Goal: Communication & Community: Answer question/provide support

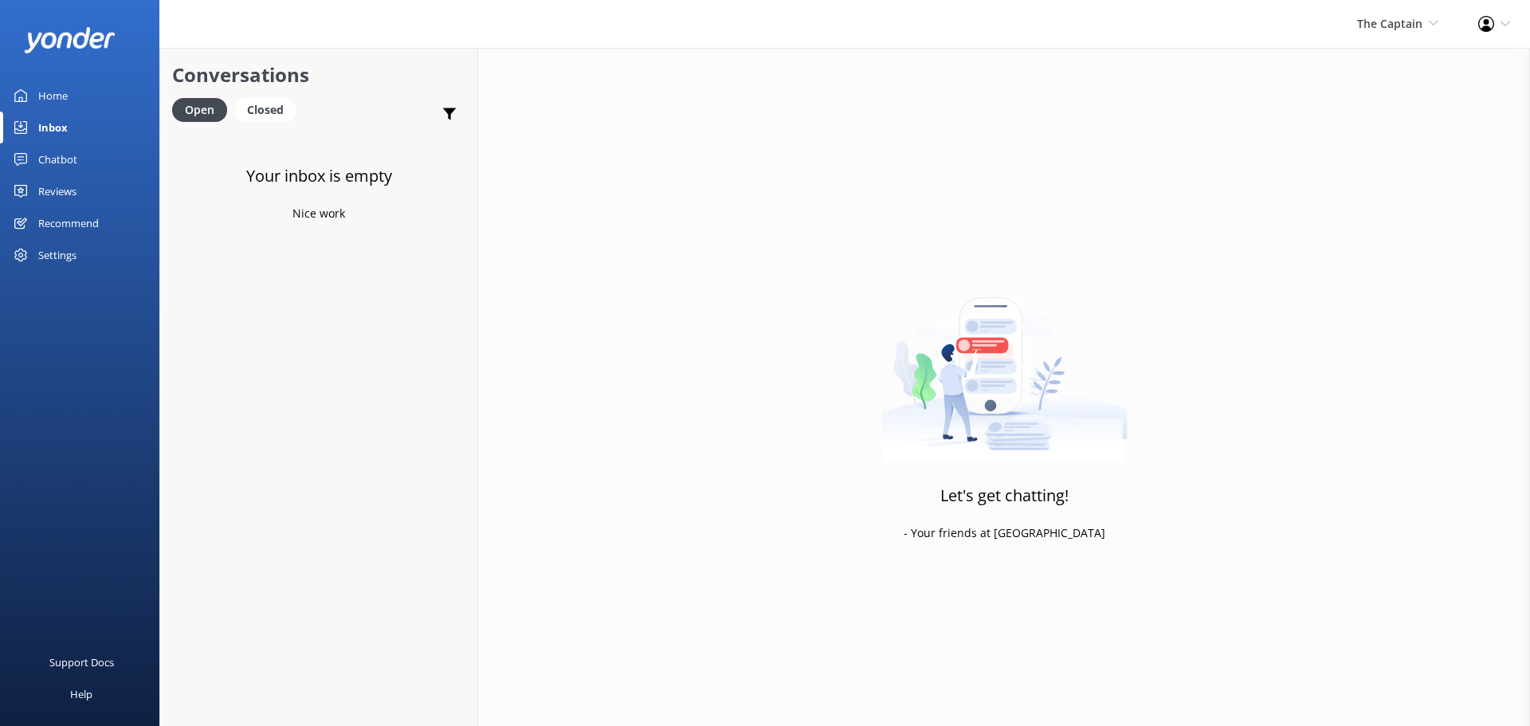
drag, startPoint x: 63, startPoint y: 127, endPoint x: 82, endPoint y: 130, distance: 19.4
click at [63, 127] on div "Inbox" at bounding box center [52, 128] width 29 height 32
click at [1366, 26] on span "The Captain" at bounding box center [1389, 23] width 65 height 15
click at [1398, 69] on link "De [GEOGRAPHIC_DATA]" at bounding box center [1379, 68] width 159 height 38
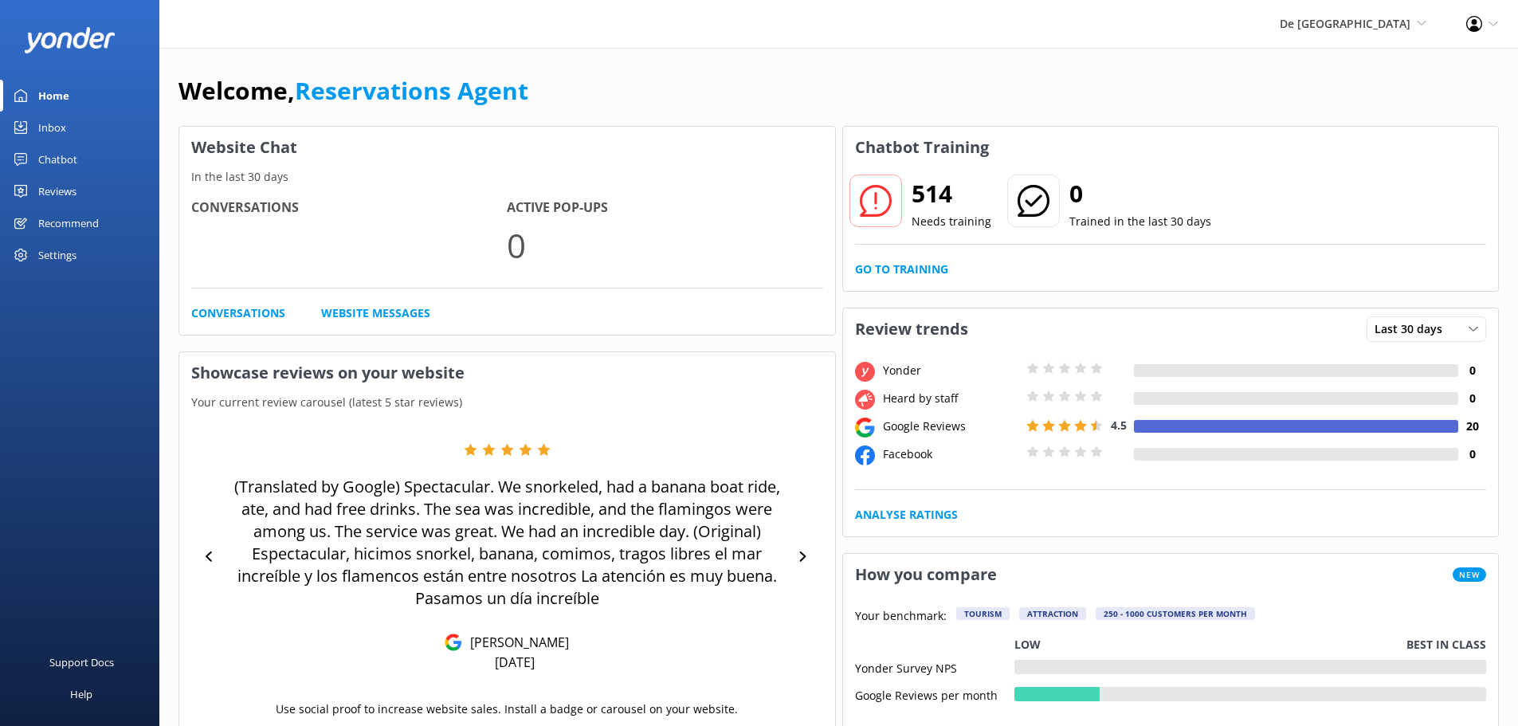
click at [50, 132] on div "Inbox" at bounding box center [52, 128] width 28 height 32
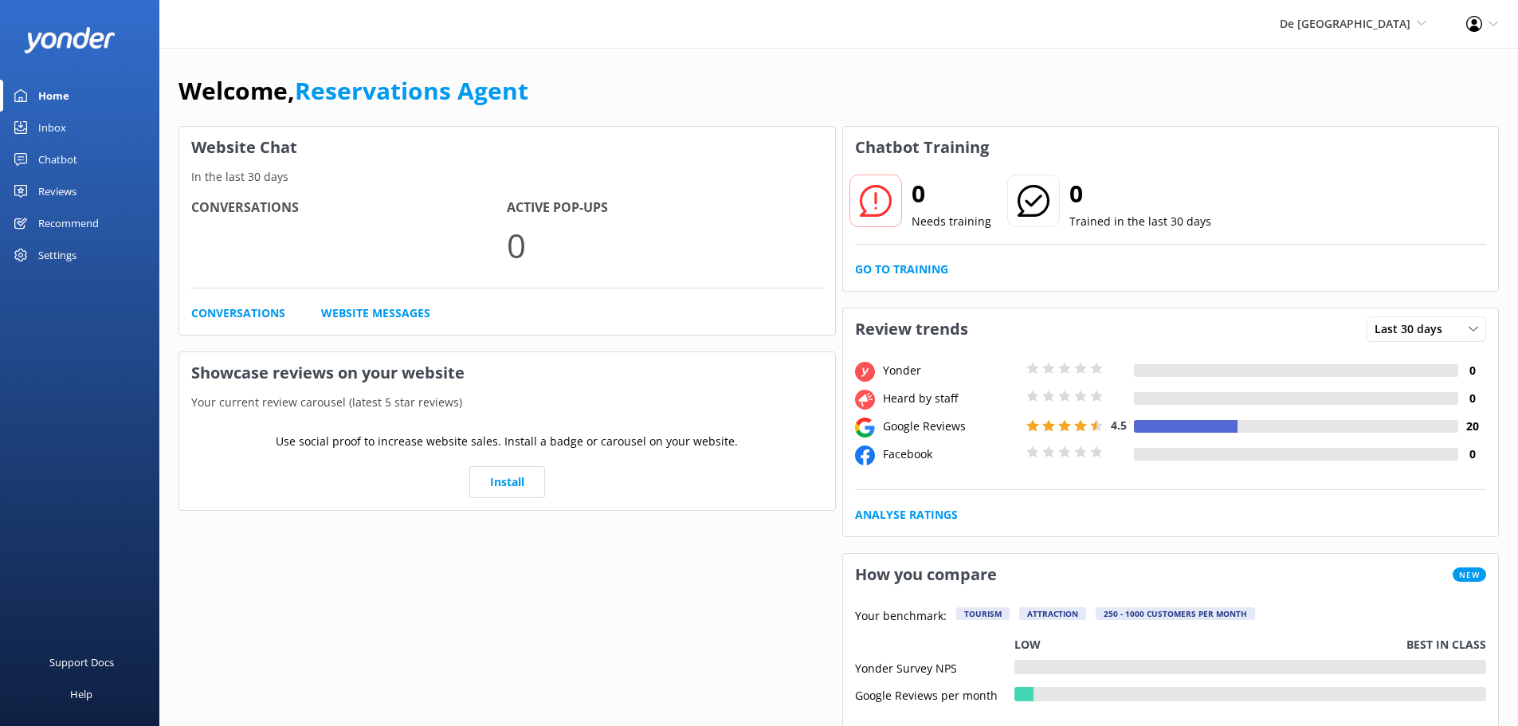
click at [51, 133] on div "Inbox" at bounding box center [52, 128] width 28 height 32
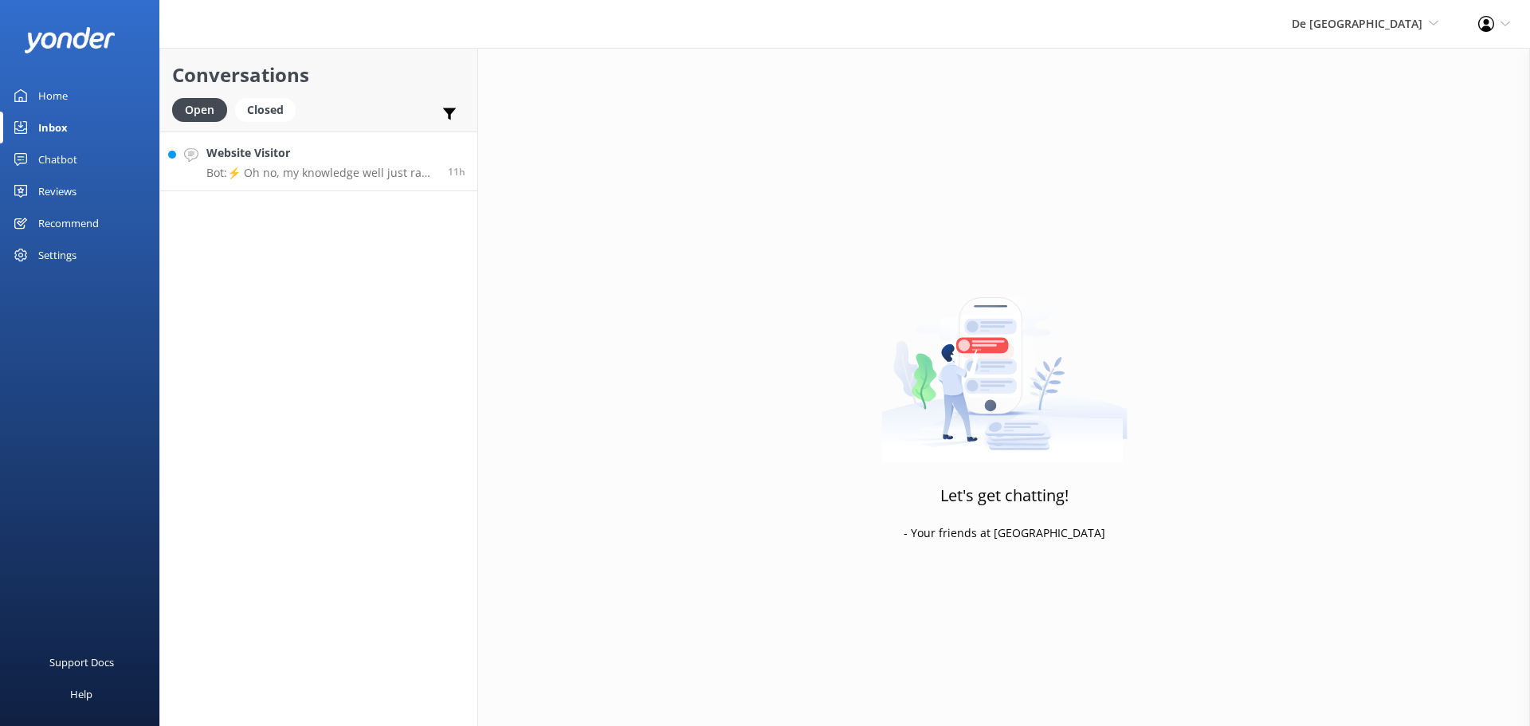
click at [395, 151] on h4 "Website Visitor" at bounding box center [321, 153] width 230 height 18
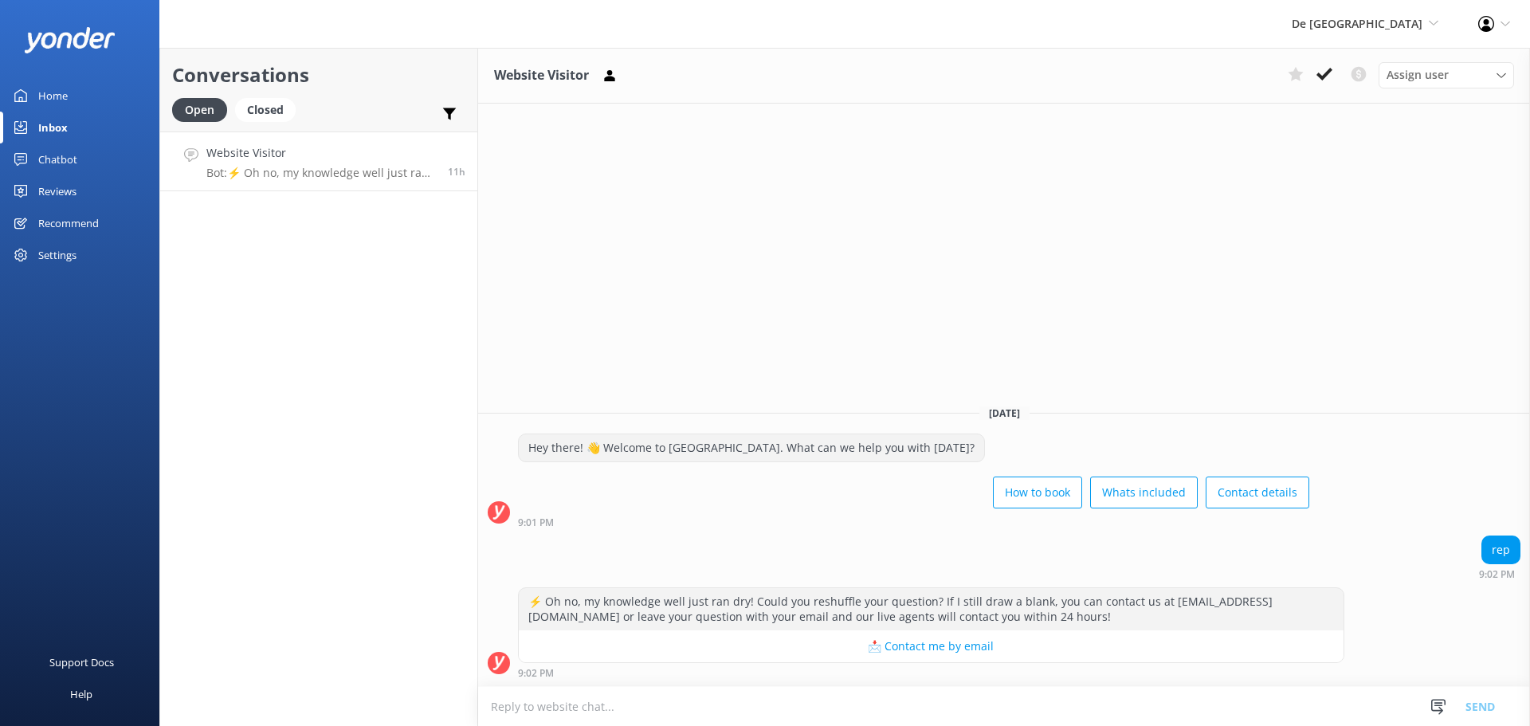
click at [636, 696] on textarea at bounding box center [1004, 706] width 1052 height 39
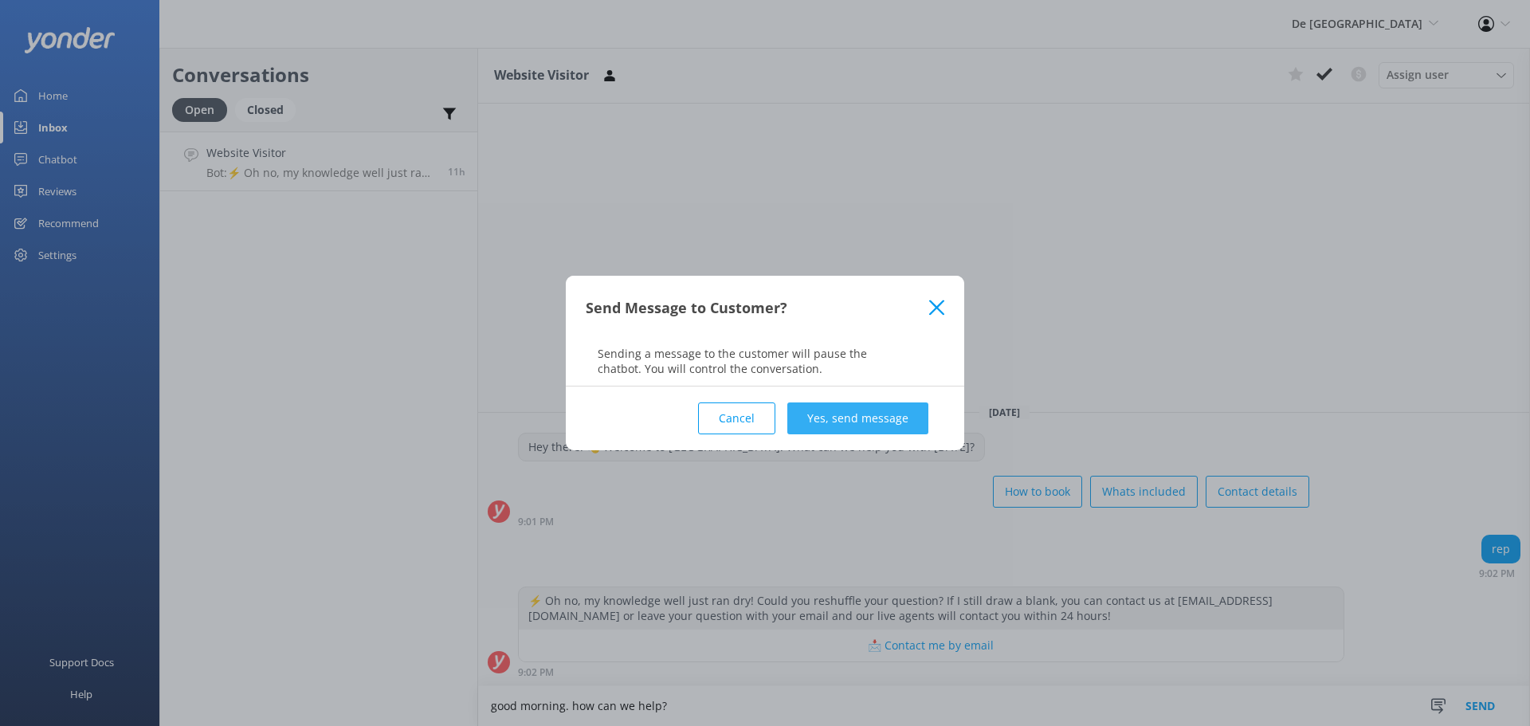
type textarea "good morning. how can we help?"
click at [862, 431] on button "Yes, send message" at bounding box center [857, 418] width 141 height 32
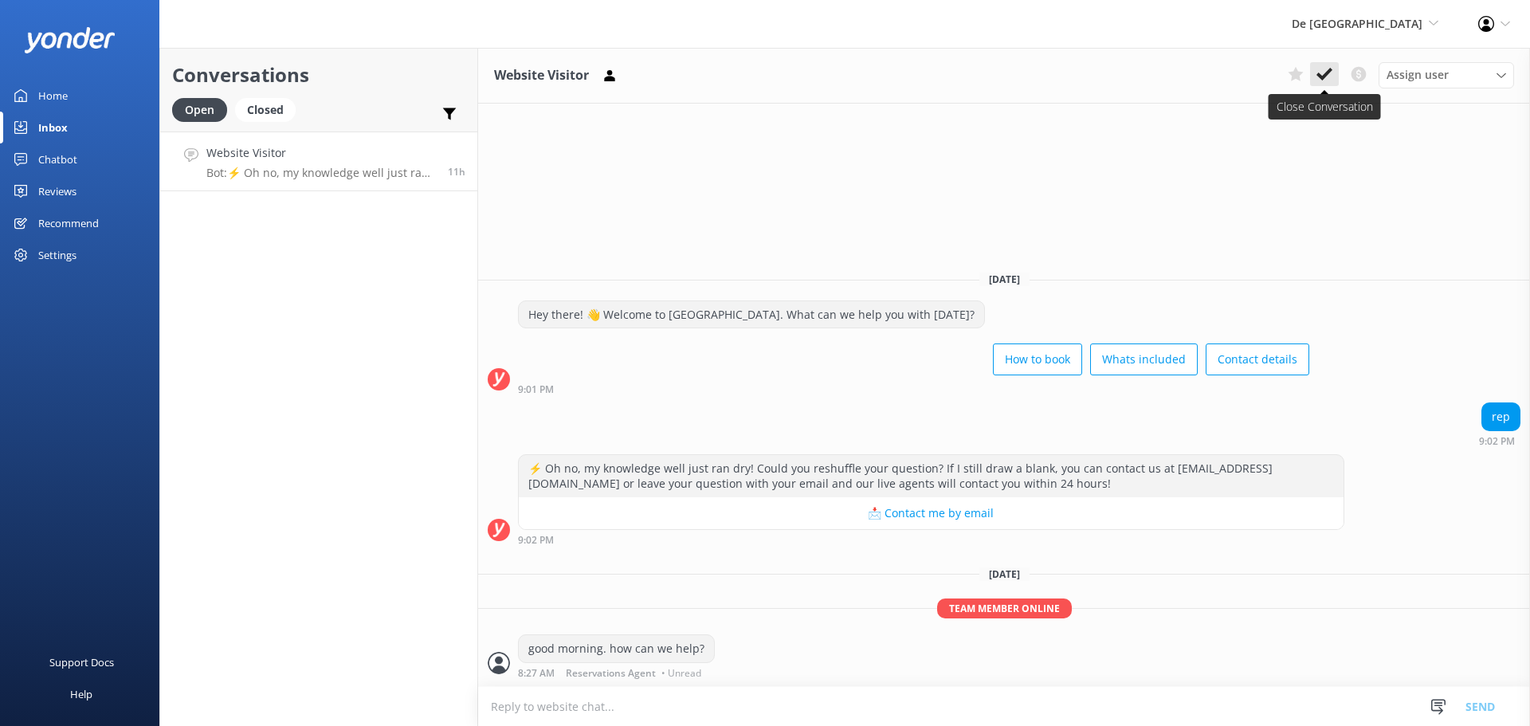
click at [1324, 74] on icon at bounding box center [1325, 74] width 16 height 16
click at [1394, 31] on span "De Palm Island De Palm Island Aruba's Activities Expert The Captain" at bounding box center [1365, 24] width 147 height 18
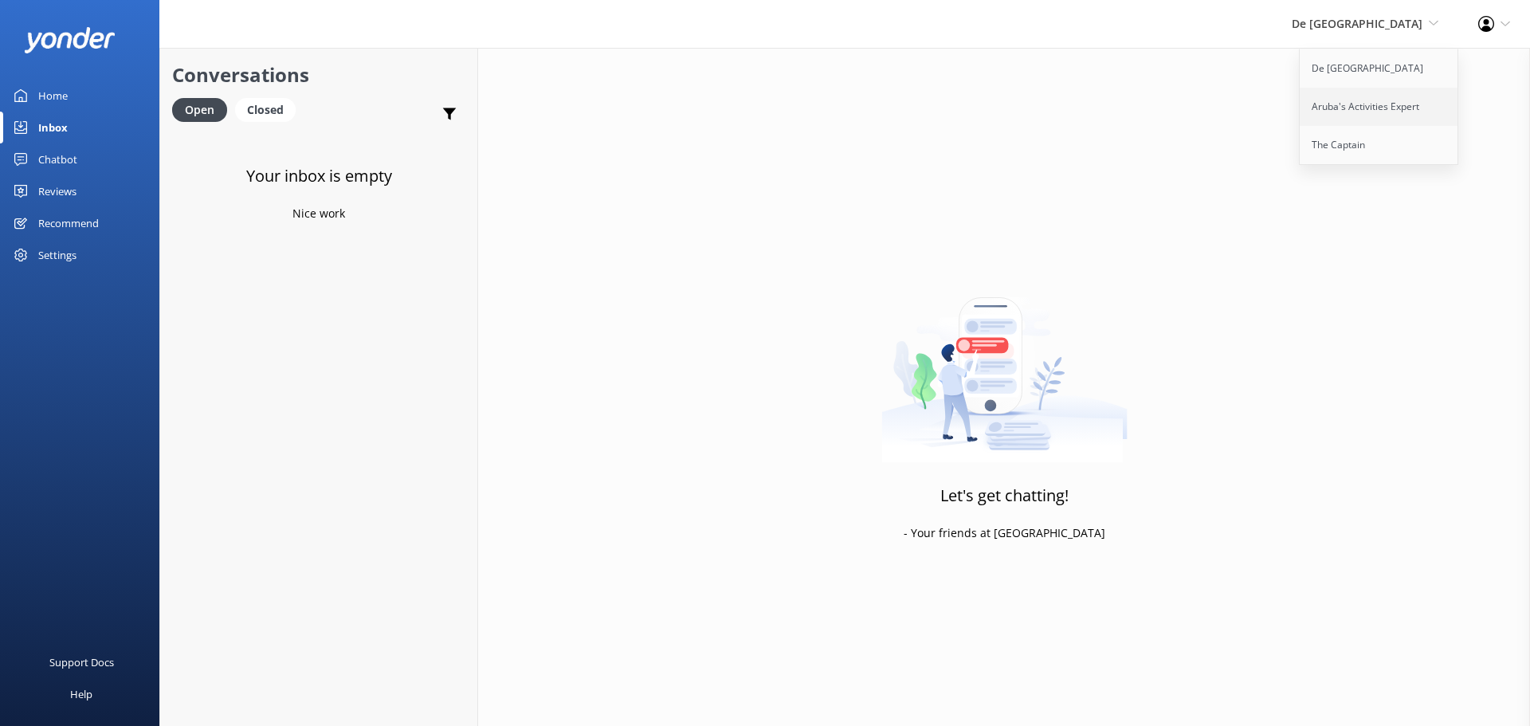
click at [1365, 103] on link "Aruba's Activities Expert" at bounding box center [1379, 107] width 159 height 38
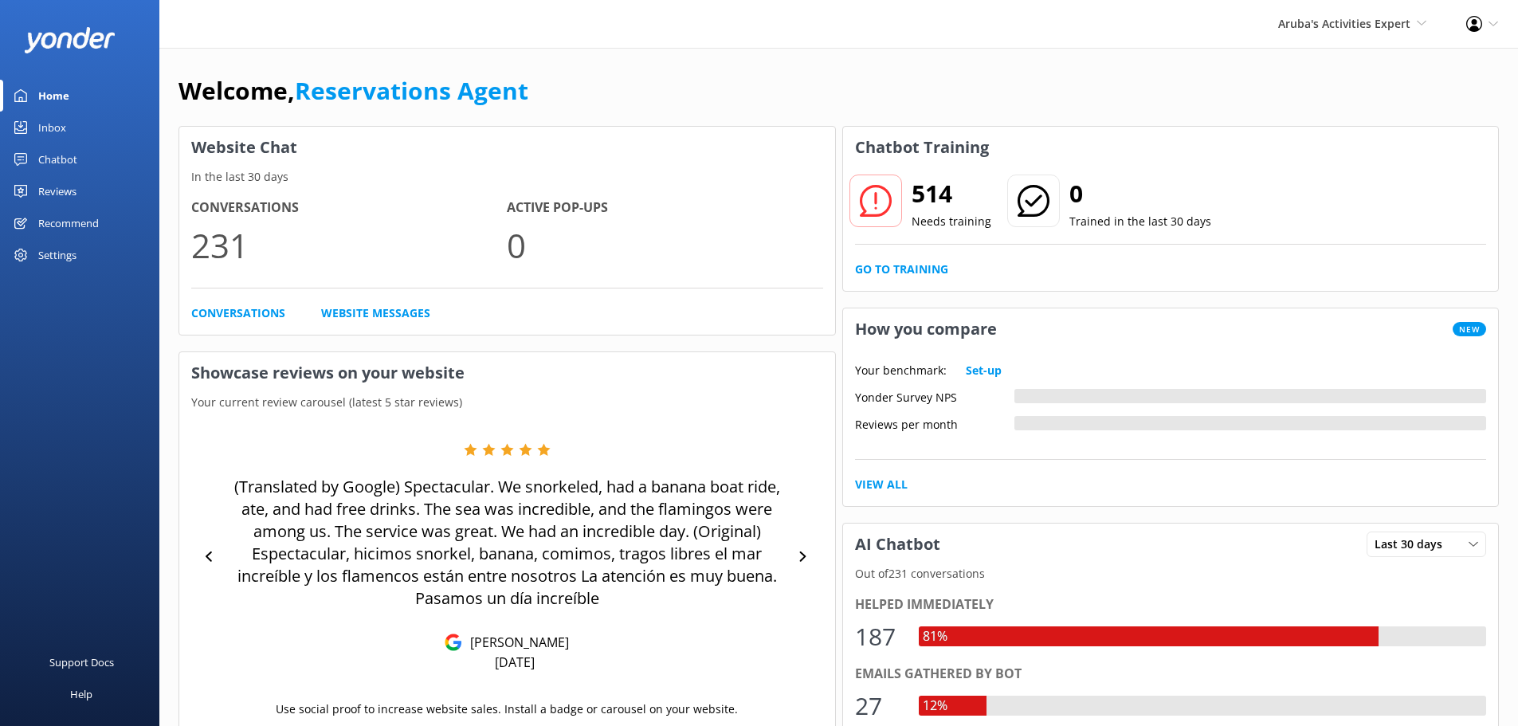
click at [57, 127] on div "Inbox" at bounding box center [52, 128] width 28 height 32
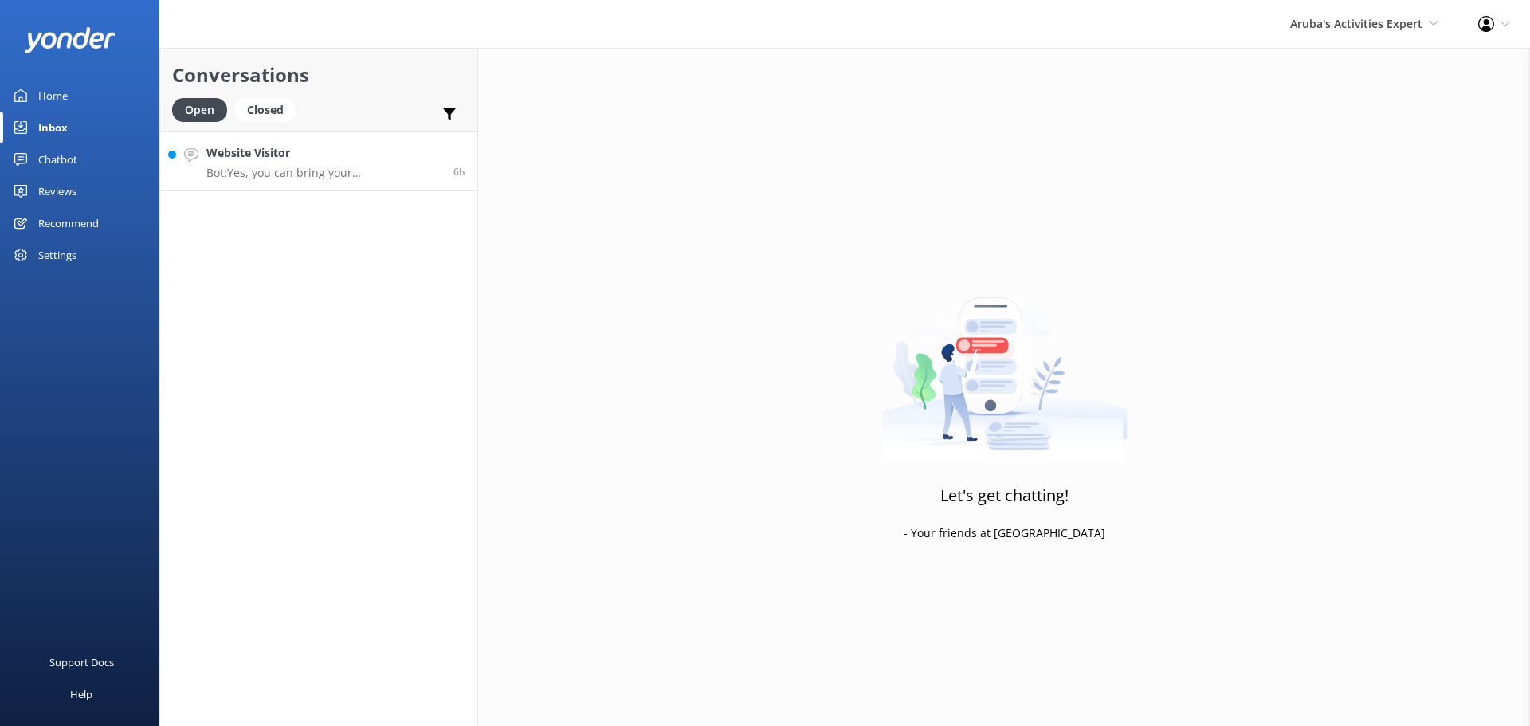
click at [330, 167] on p "Bot: Yes, you can bring your 5-month-old baby on the Seaworld Explorer tour. Ch…" at bounding box center [323, 173] width 235 height 14
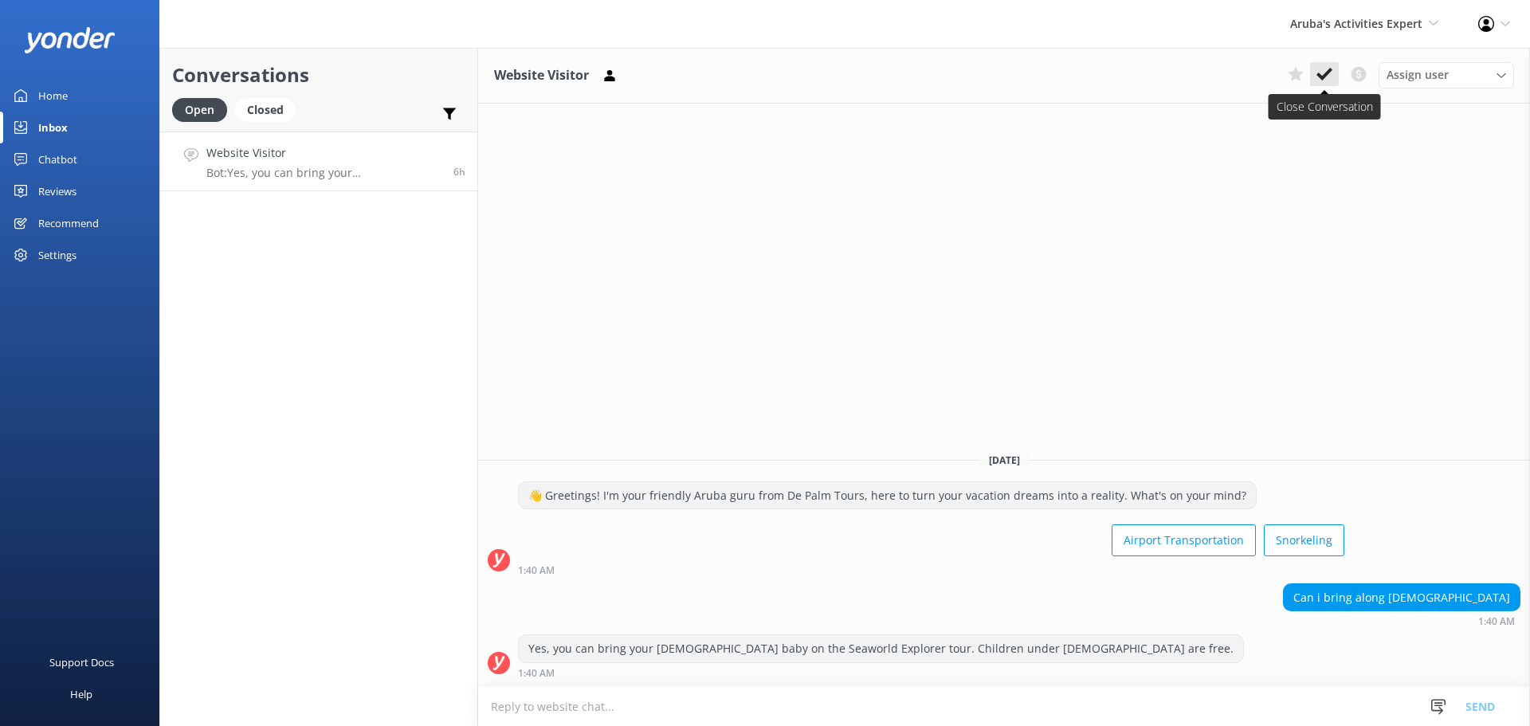
click at [1332, 64] on button at bounding box center [1324, 74] width 29 height 24
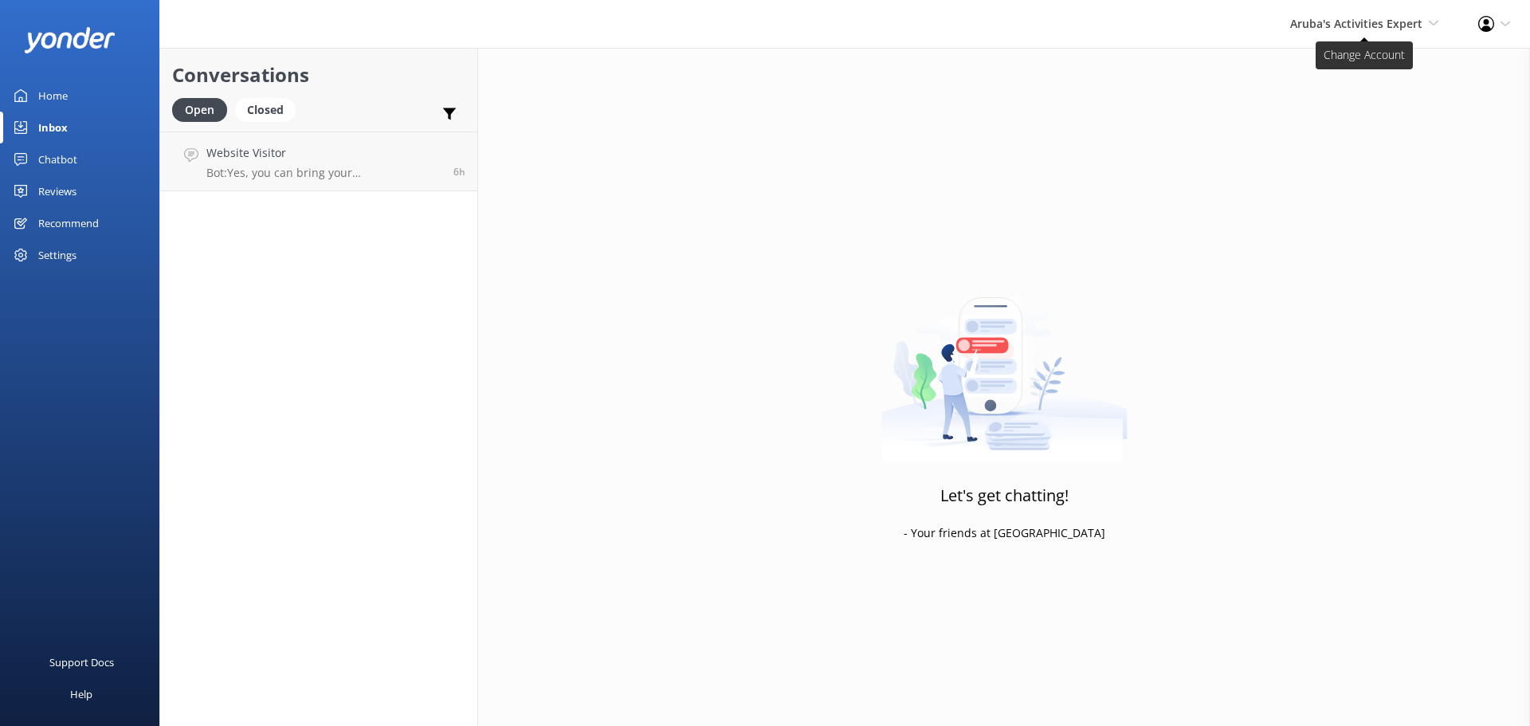
click at [1354, 30] on span "Aruba's Activities Expert" at bounding box center [1356, 23] width 132 height 15
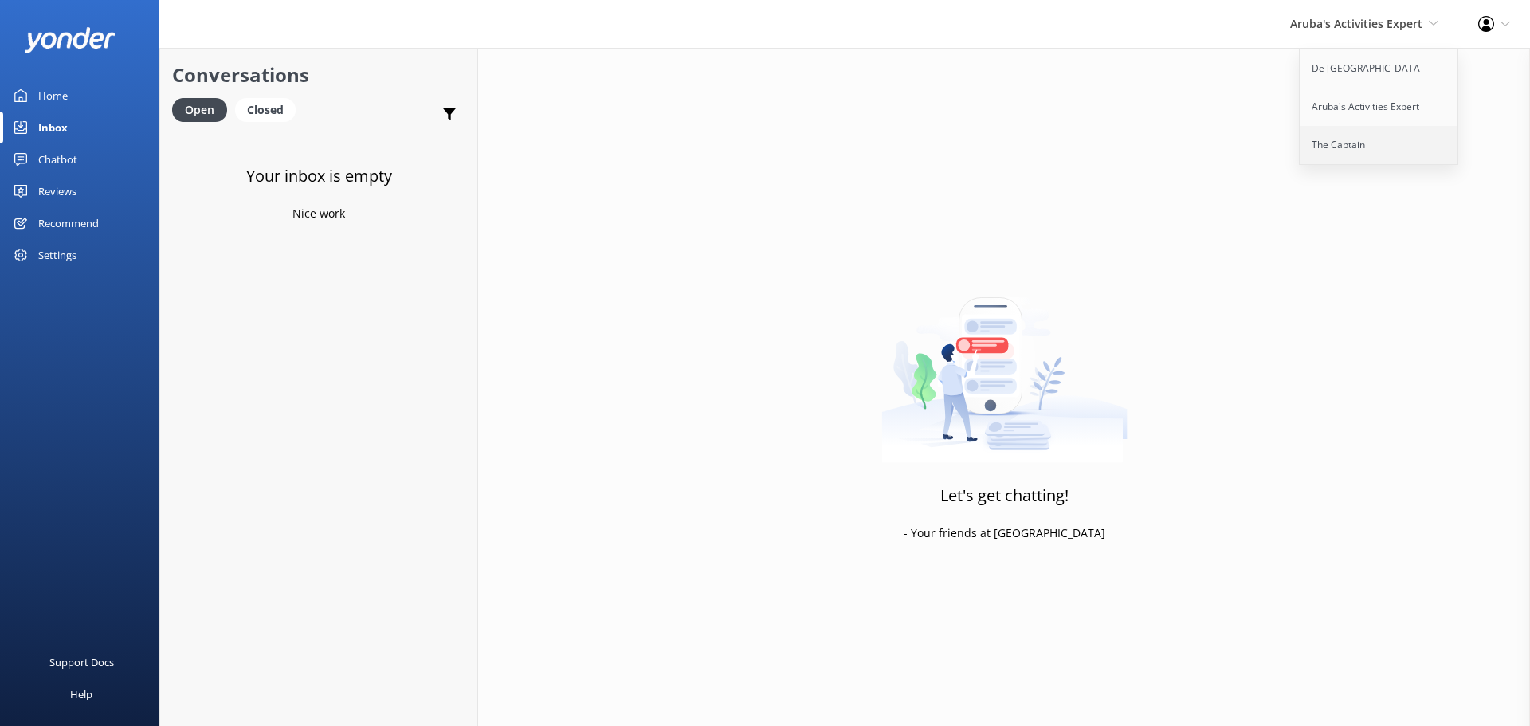
click at [1331, 150] on link "The Captain" at bounding box center [1379, 145] width 159 height 38
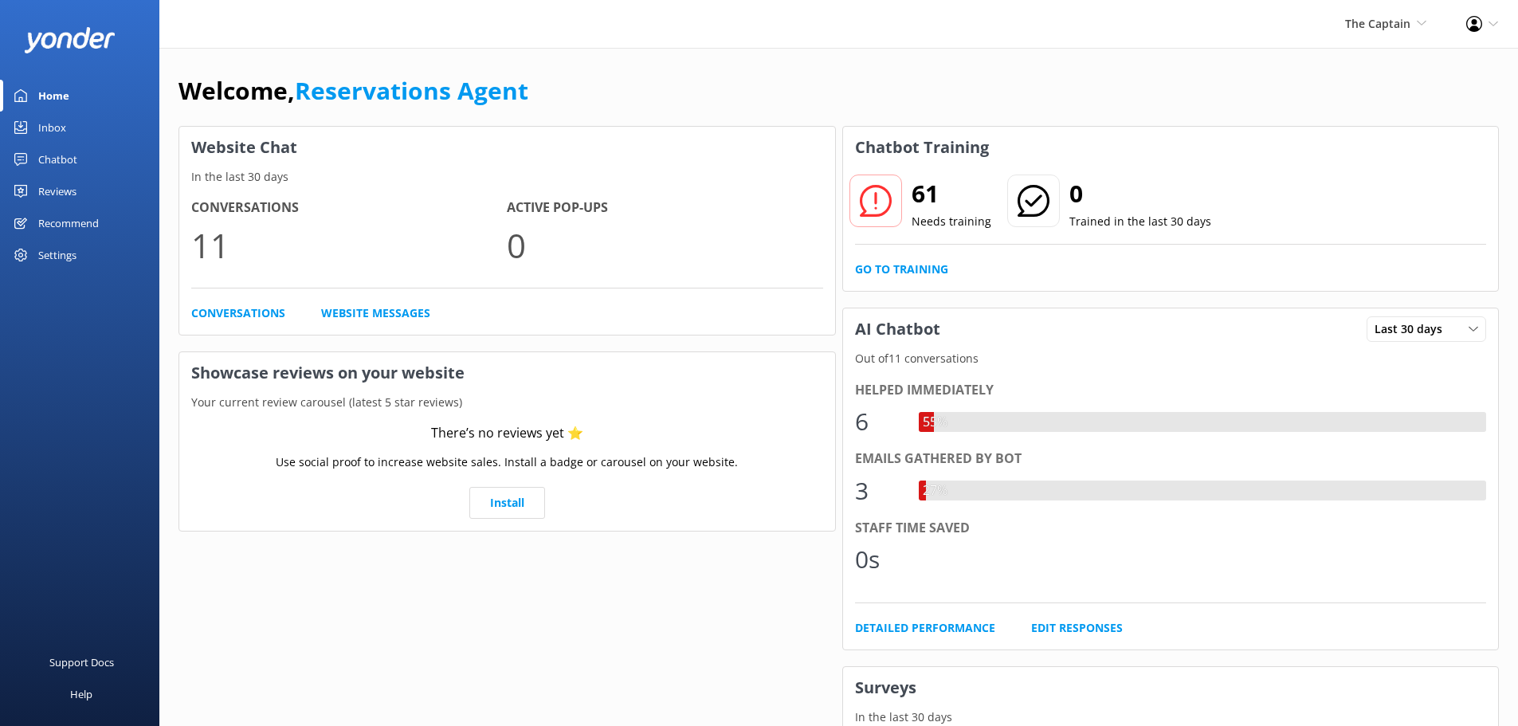
click at [77, 126] on link "Inbox" at bounding box center [79, 128] width 159 height 32
